Goal: Navigation & Orientation: Understand site structure

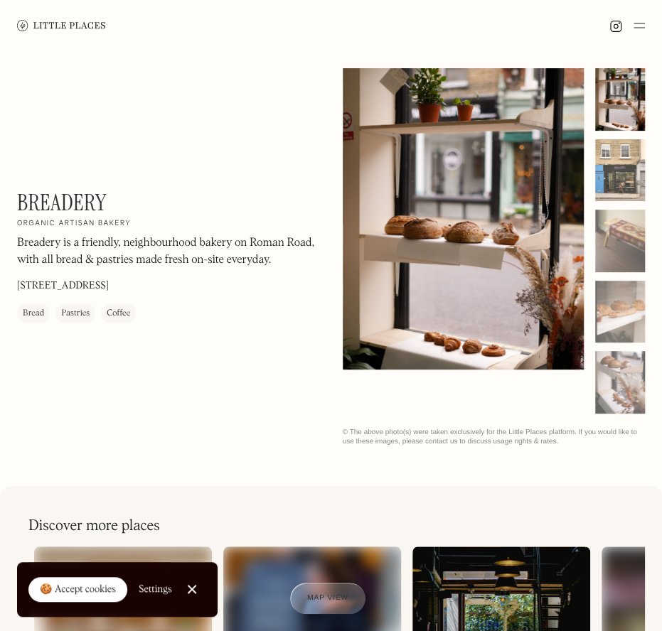
click at [623, 177] on div at bounding box center [620, 170] width 50 height 63
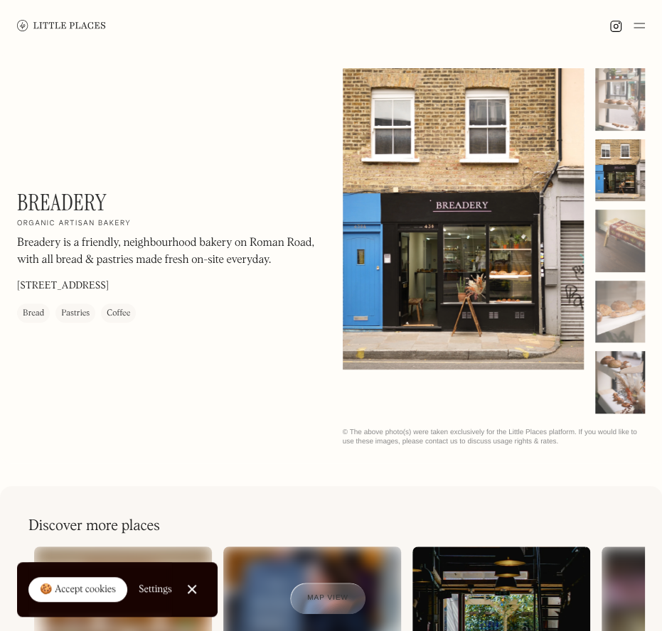
click at [618, 371] on div at bounding box center [620, 382] width 50 height 63
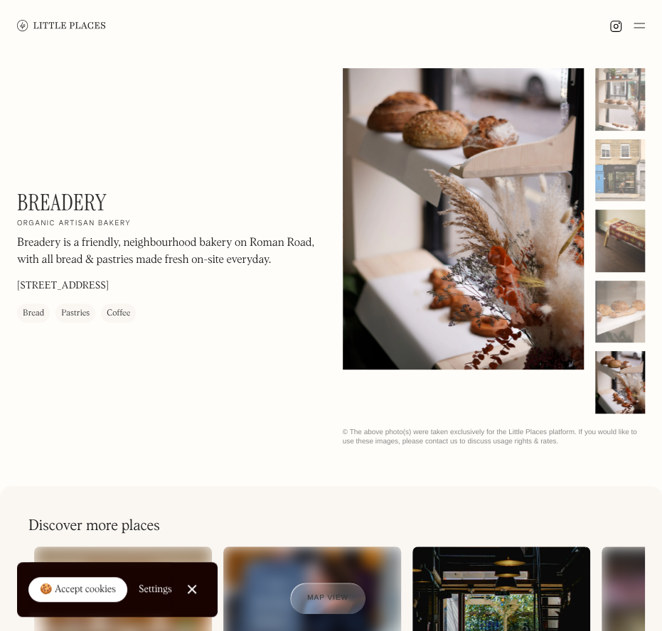
click at [622, 242] on div at bounding box center [620, 241] width 50 height 63
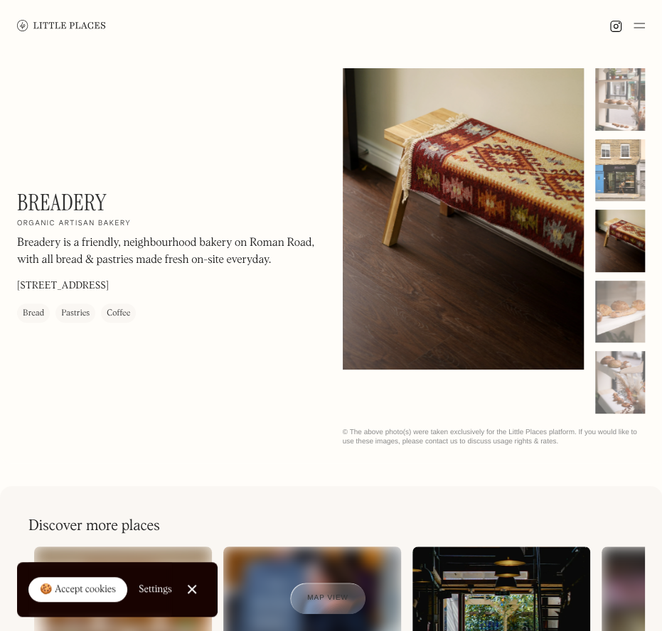
click at [619, 179] on div at bounding box center [620, 170] width 50 height 63
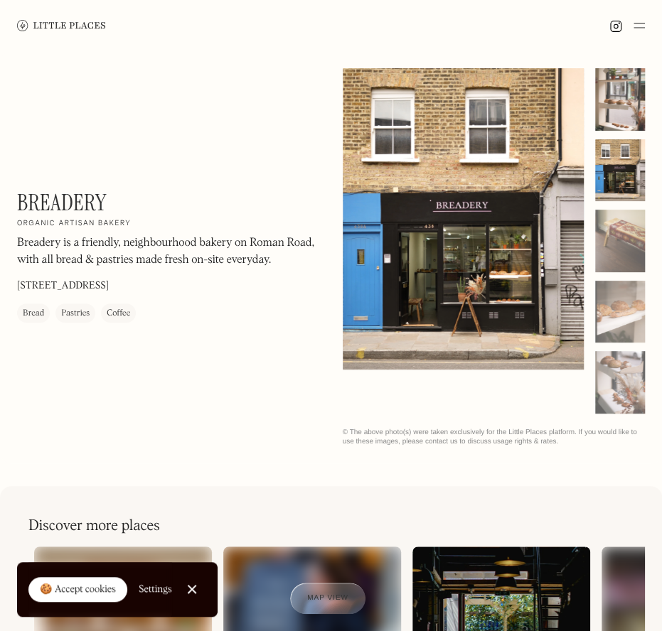
click at [618, 118] on div at bounding box center [620, 99] width 50 height 63
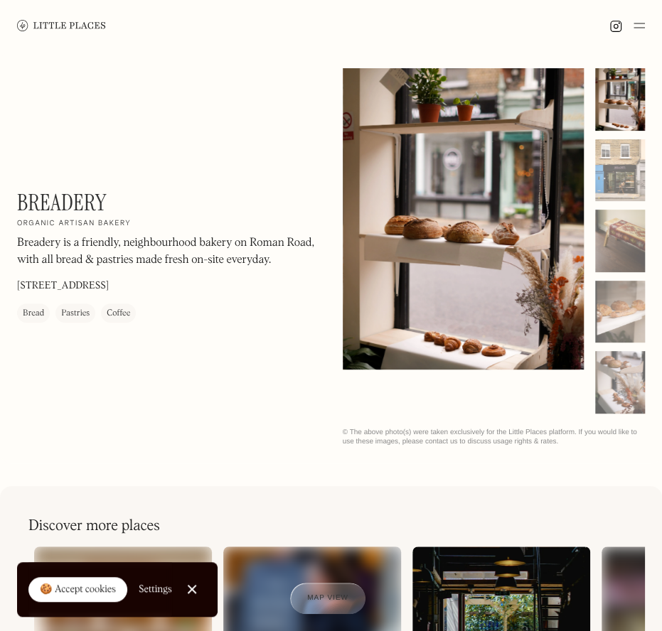
click at [639, 26] on img at bounding box center [638, 25] width 11 height 17
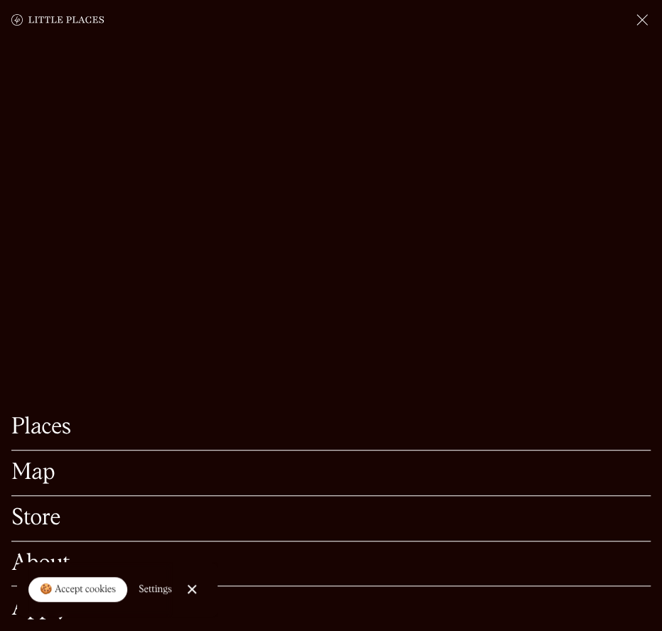
scroll to position [142, 0]
click at [44, 508] on link "Store" at bounding box center [330, 519] width 639 height 22
click at [51, 553] on link "About" at bounding box center [330, 564] width 639 height 22
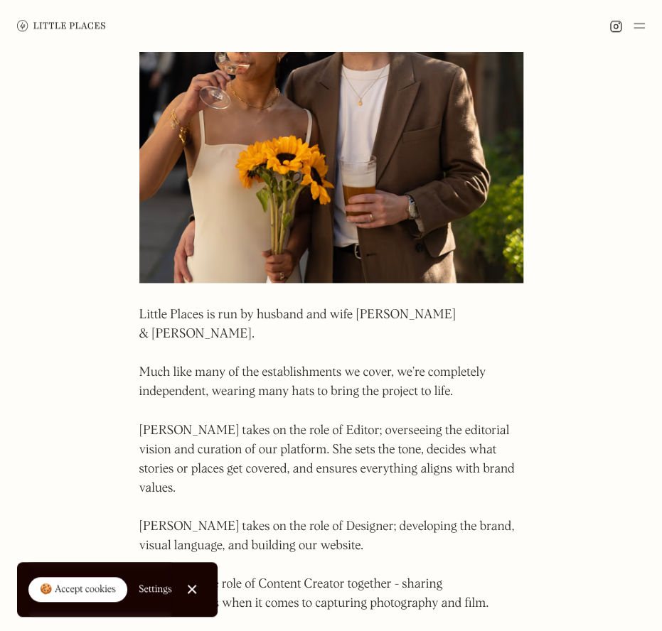
scroll to position [355, 0]
